Goal: Find specific page/section: Find specific page/section

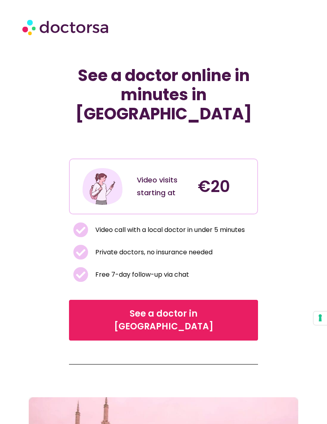
click at [197, 307] on span "See a doctor in Turkey" at bounding box center [163, 320] width 168 height 26
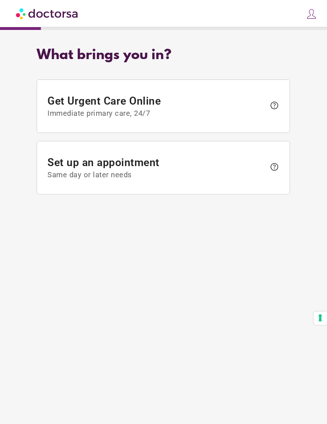
click at [51, 17] on img at bounding box center [47, 13] width 63 height 18
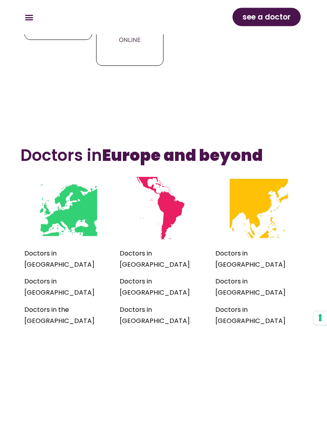
scroll to position [713, 0]
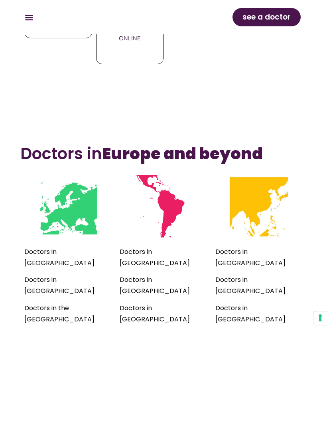
click at [77, 238] on img at bounding box center [68, 206] width 63 height 63
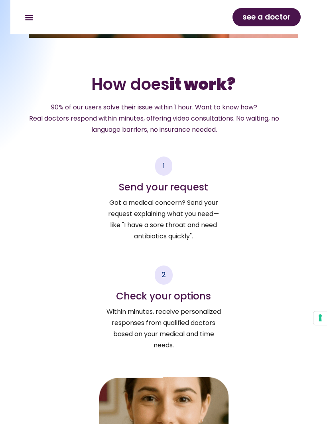
scroll to position [1643, 0]
